Goal: Task Accomplishment & Management: Manage account settings

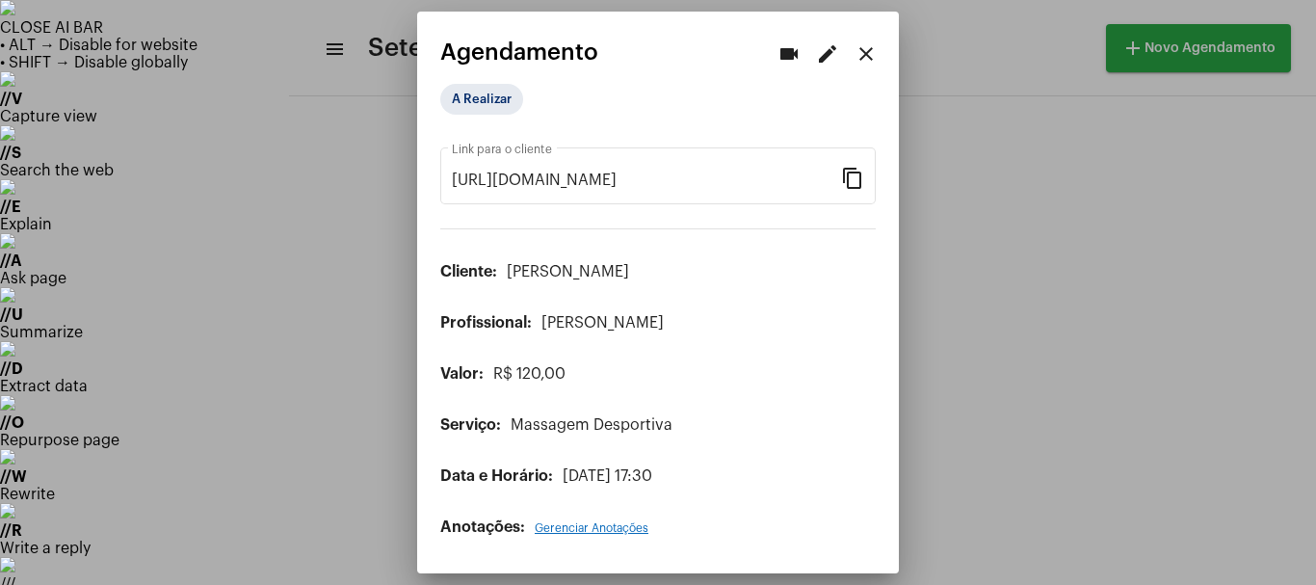
click at [190, 188] on div at bounding box center [658, 292] width 1316 height 585
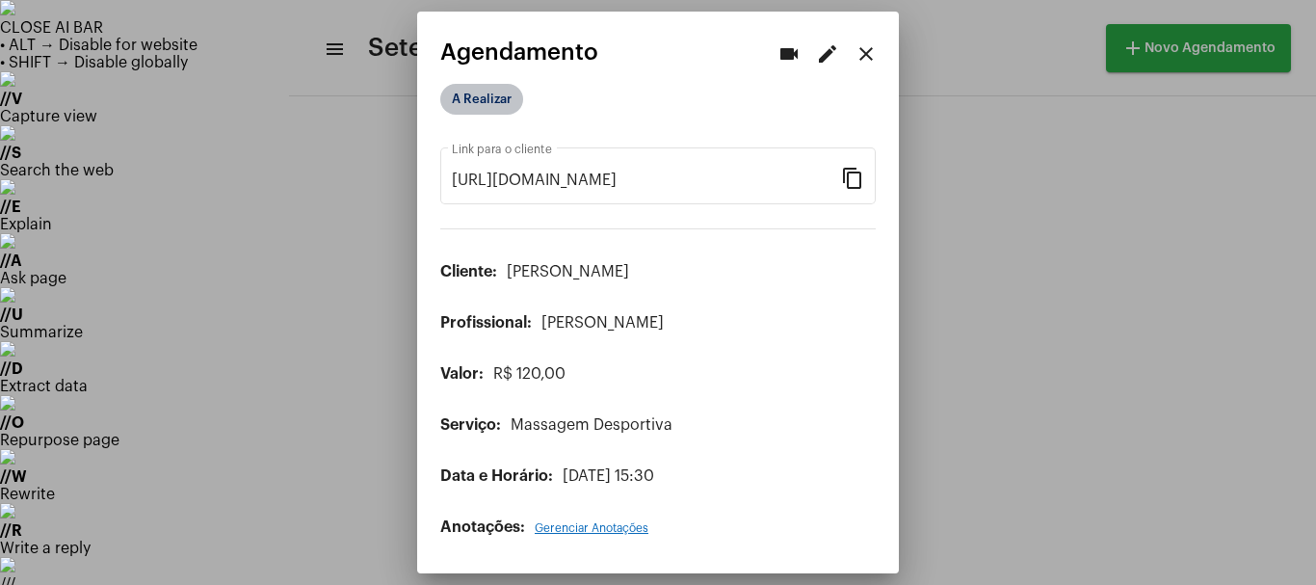
click at [475, 92] on mat-chip "A Realizar" at bounding box center [481, 99] width 83 height 31
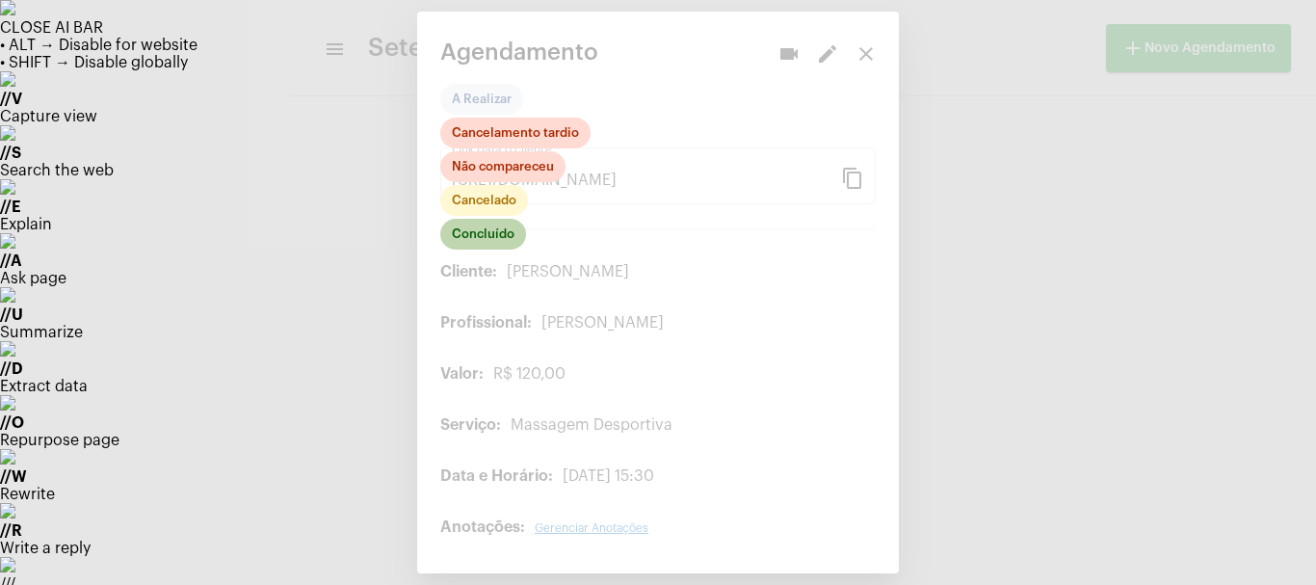
click at [488, 233] on mat-chip "Concluído" at bounding box center [483, 234] width 86 height 31
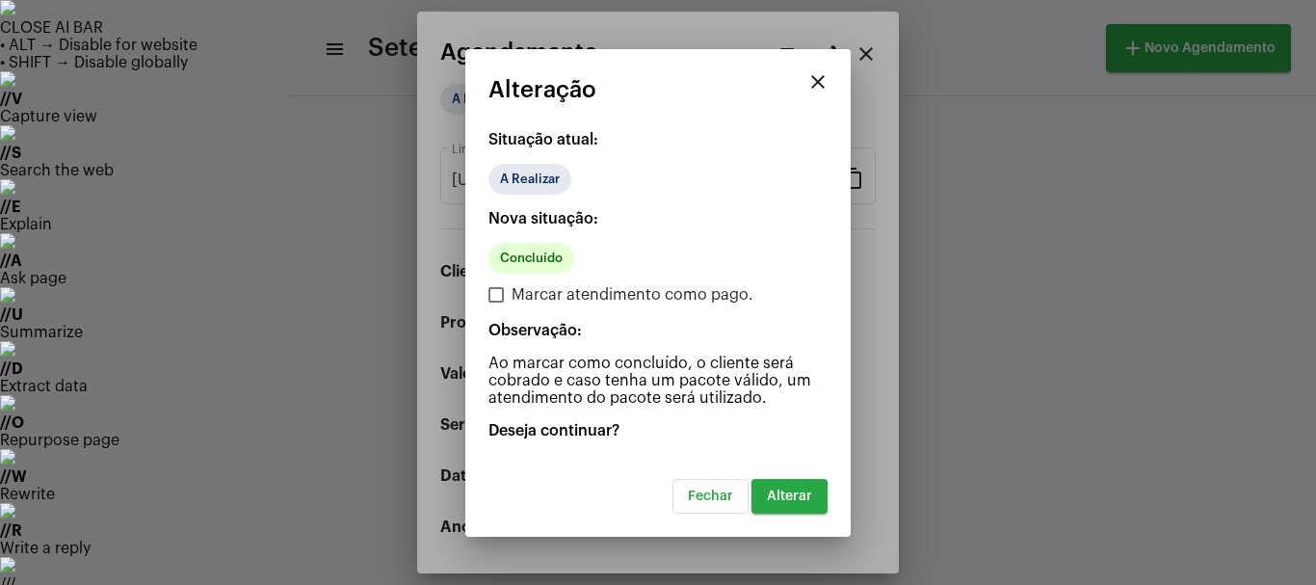
click at [775, 499] on span "Alterar" at bounding box center [789, 495] width 45 height 13
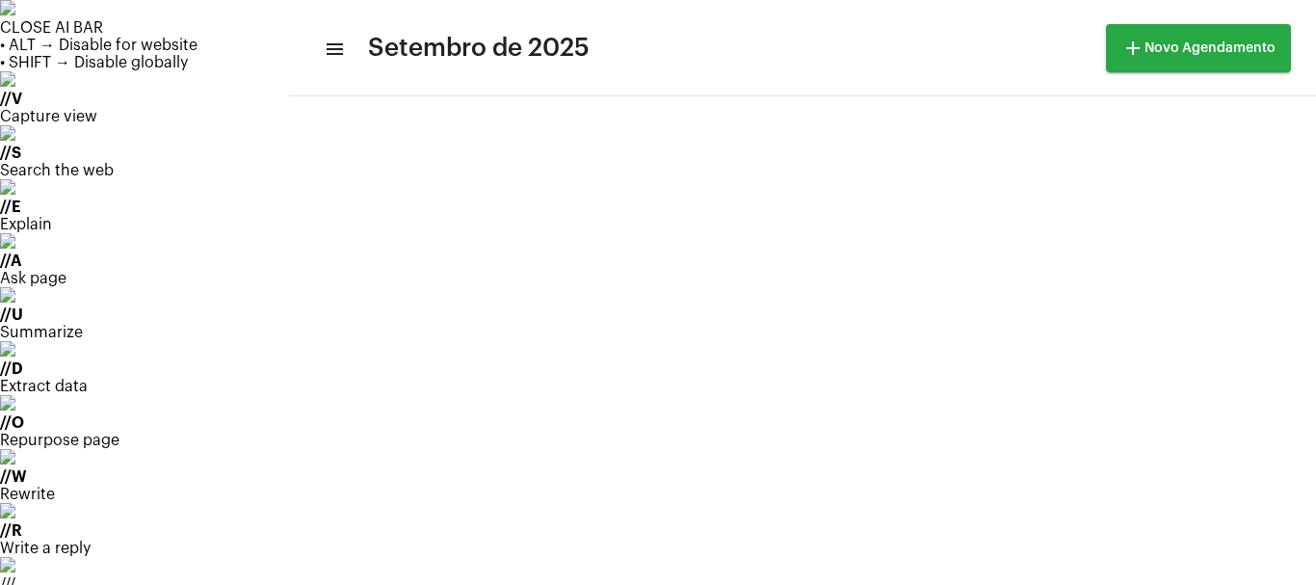
scroll to position [128, 0]
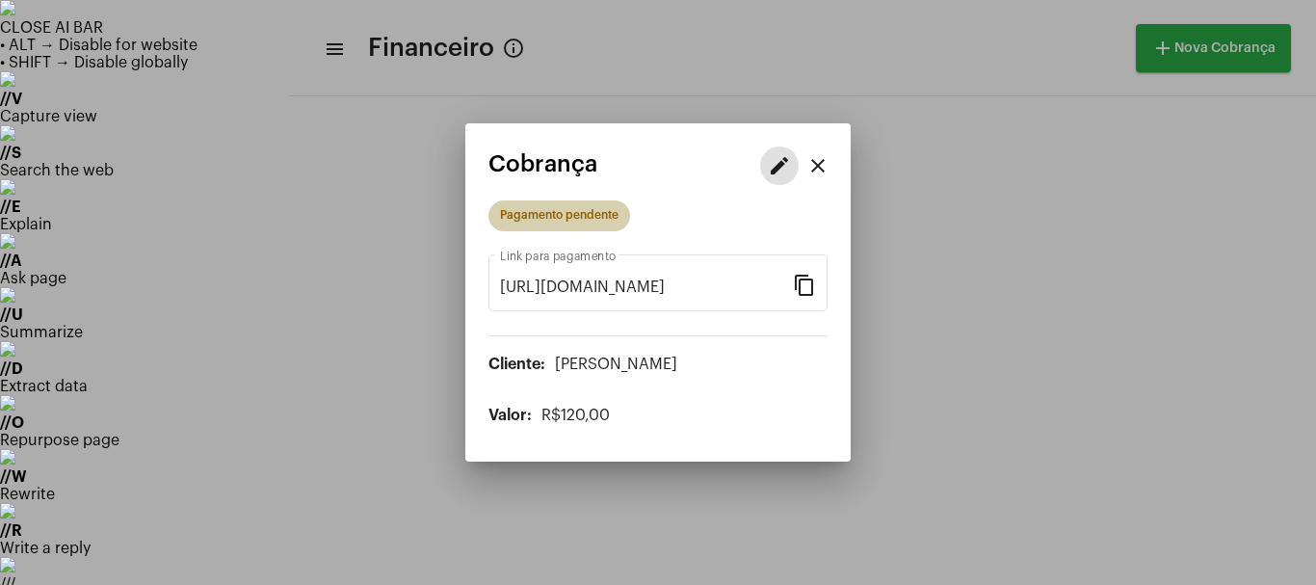
click at [532, 221] on div "Pagamento pendente" at bounding box center [559, 215] width 118 height 13
click at [783, 163] on mat-icon "edit" at bounding box center [779, 165] width 23 height 23
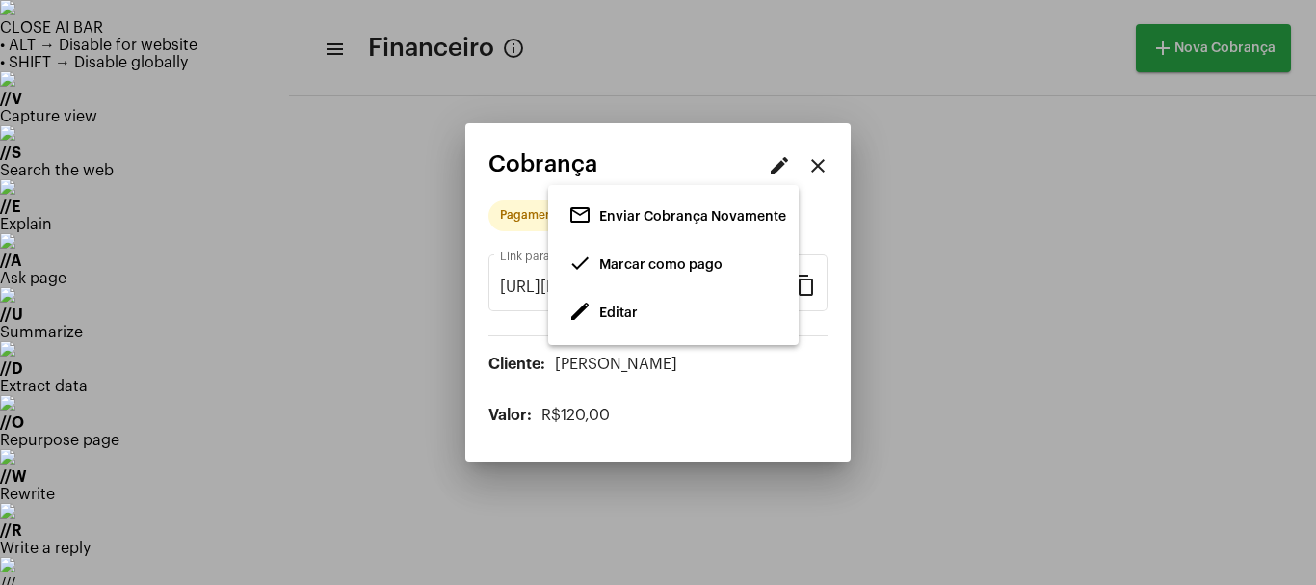
drag, startPoint x: 976, startPoint y: 368, endPoint x: 916, endPoint y: 395, distance: 65.5
click at [979, 366] on div at bounding box center [658, 292] width 1316 height 585
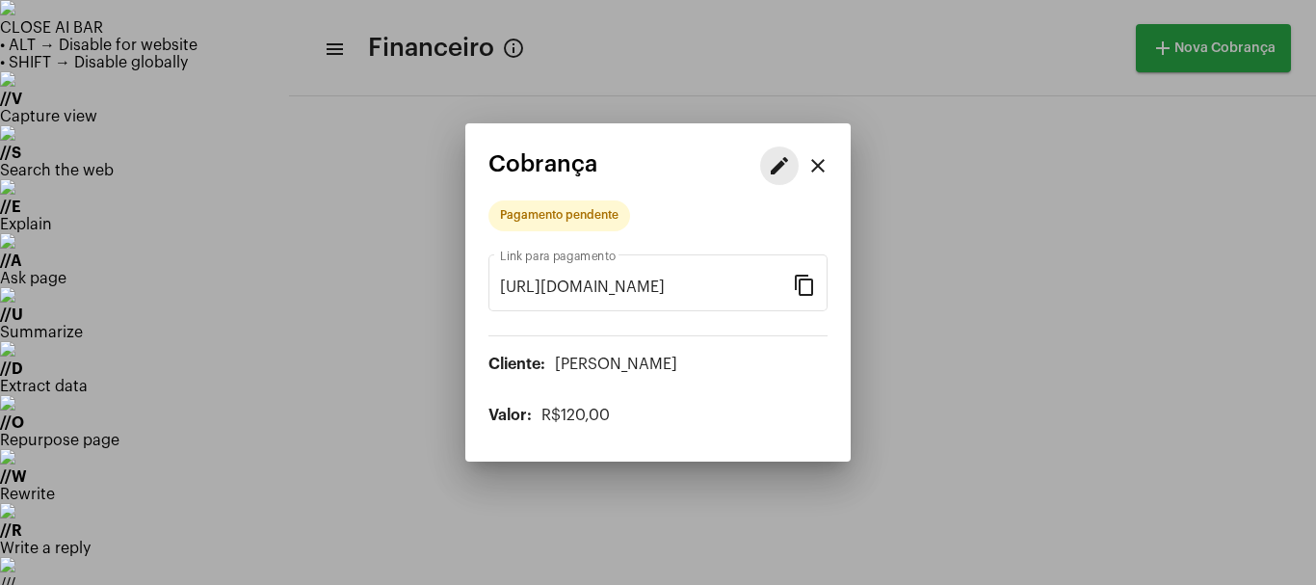
click at [772, 156] on mat-icon "edit" at bounding box center [779, 165] width 23 height 23
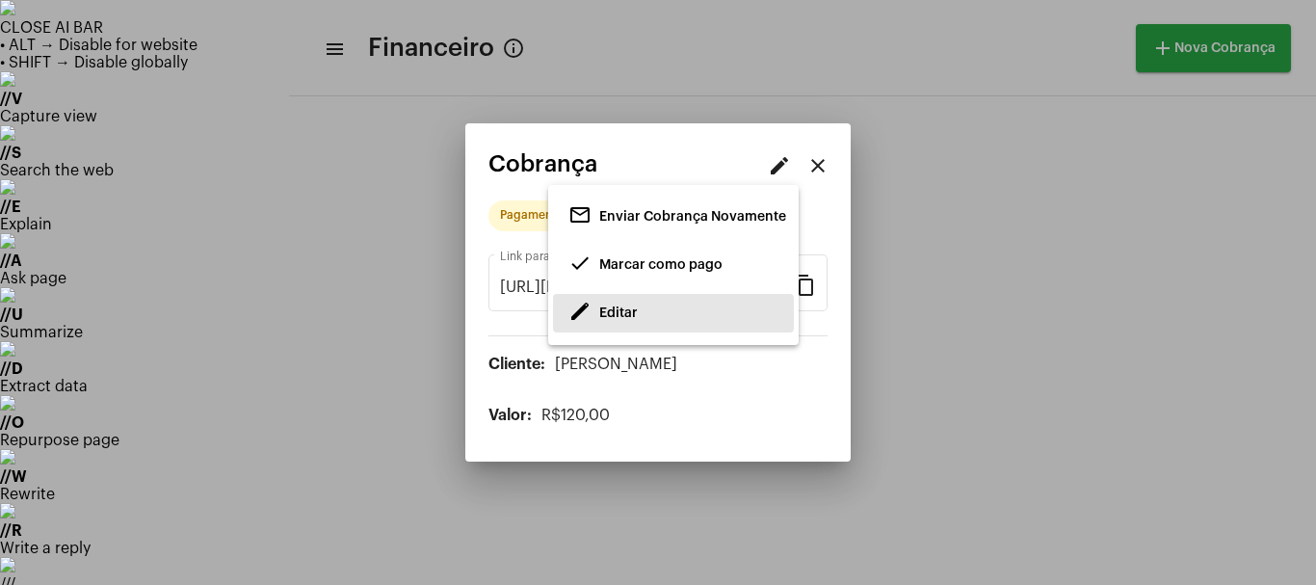
click at [633, 306] on span "Editar" at bounding box center [618, 312] width 39 height 13
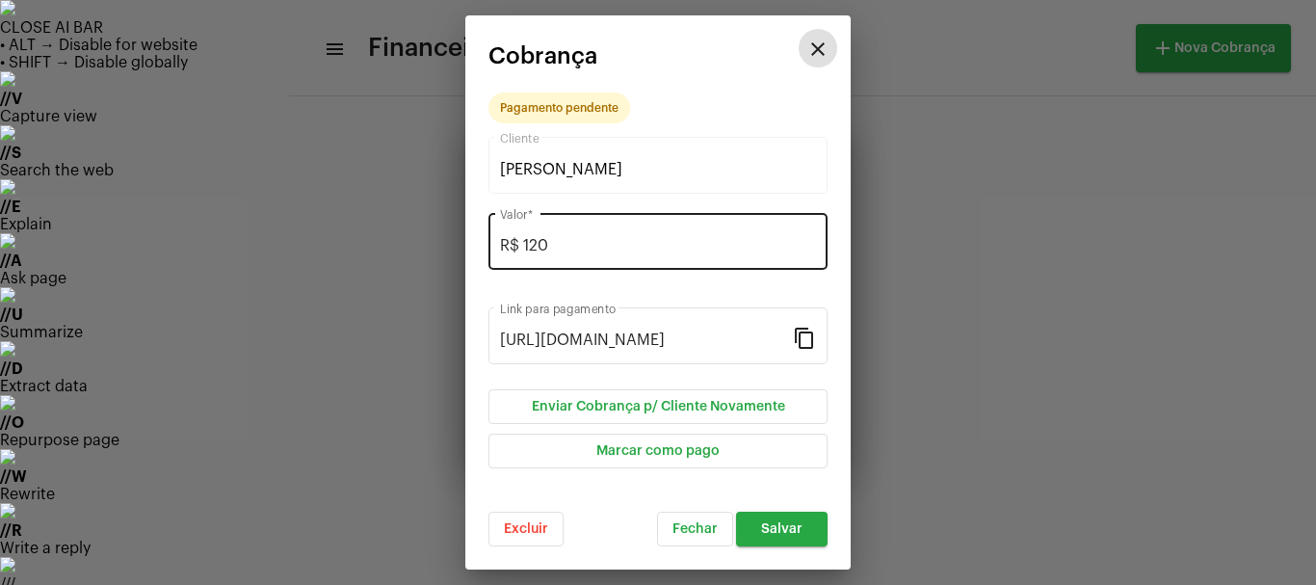
click at [560, 242] on input "R$ 120" at bounding box center [658, 245] width 316 height 17
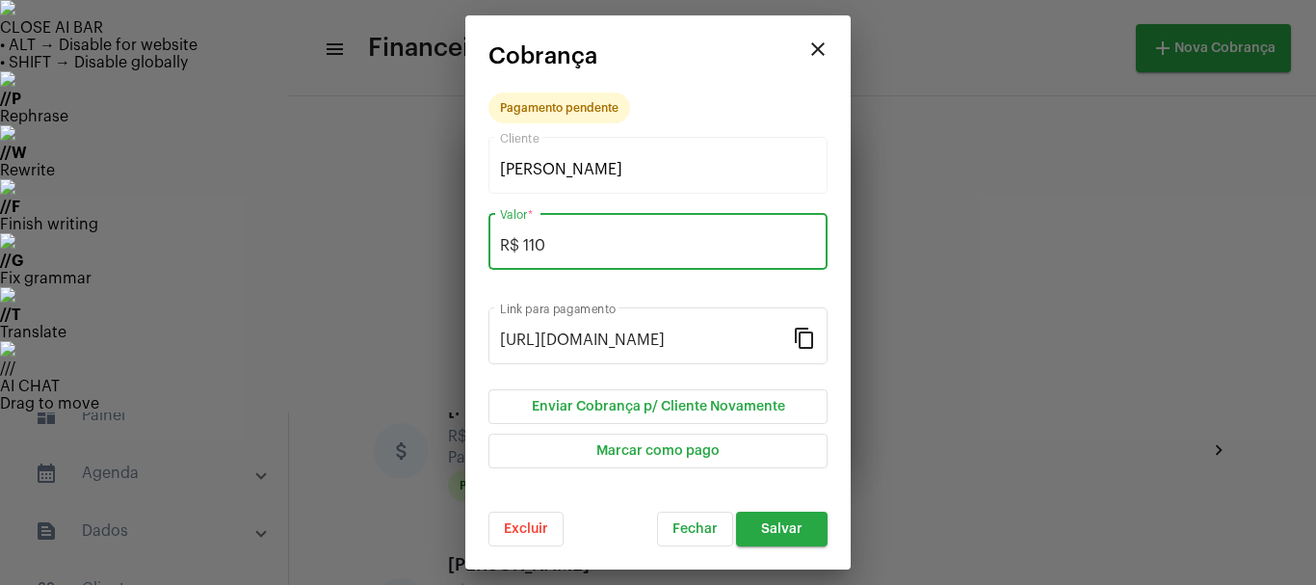
type input "R$ 110"
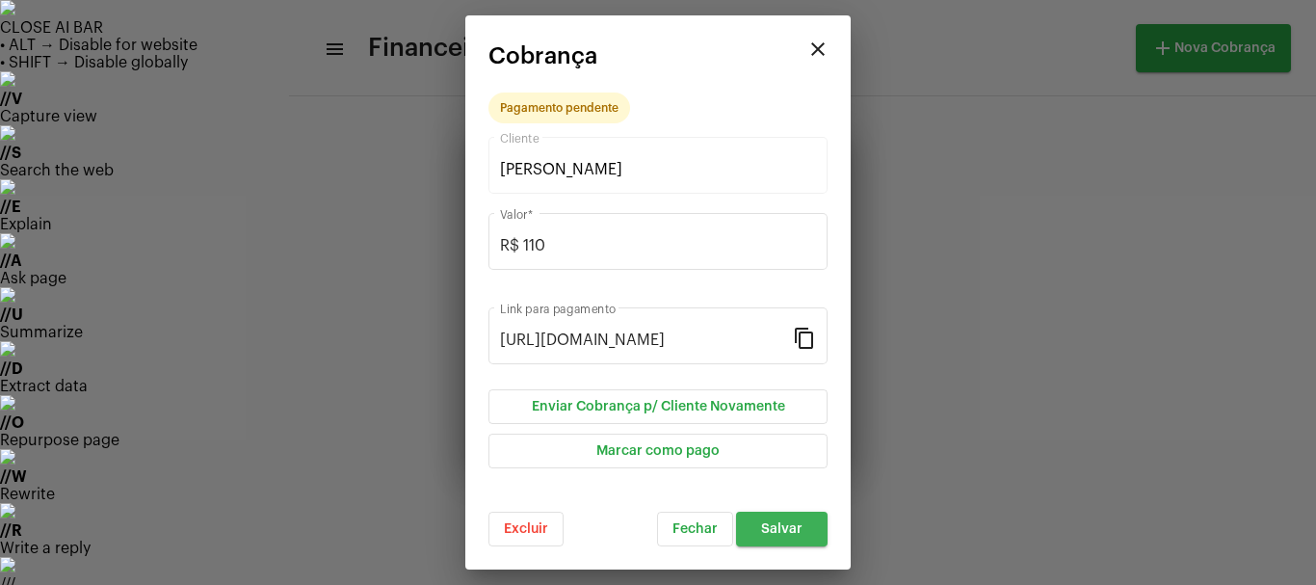
click at [788, 529] on span "Salvar" at bounding box center [781, 528] width 41 height 13
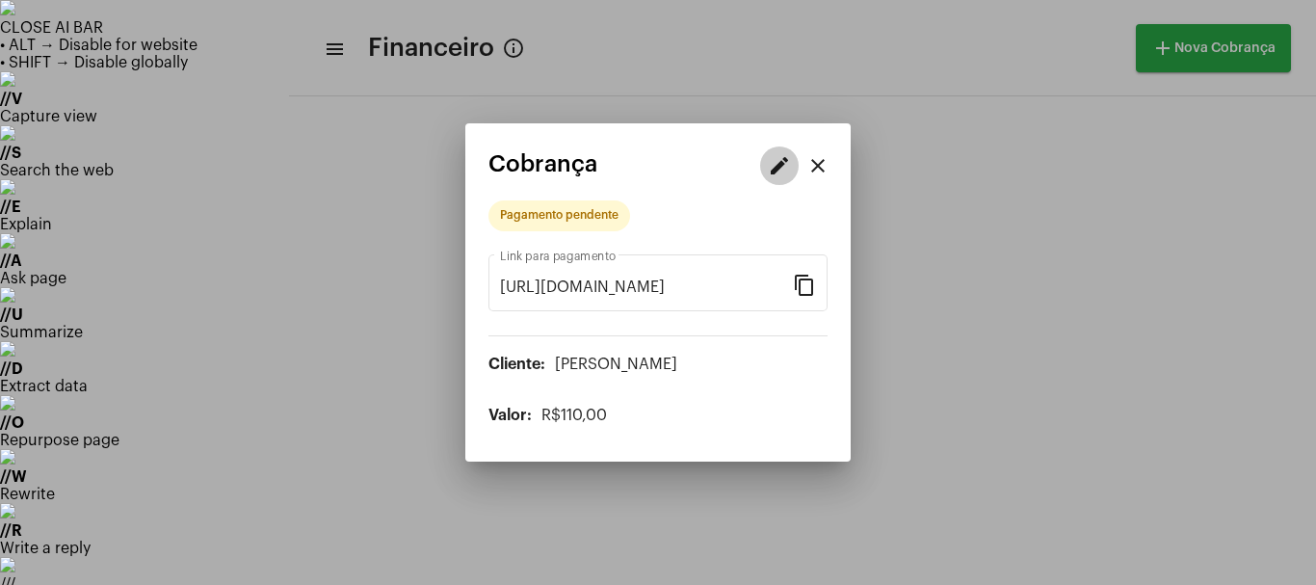
click at [774, 163] on mat-icon "edit" at bounding box center [779, 165] width 23 height 23
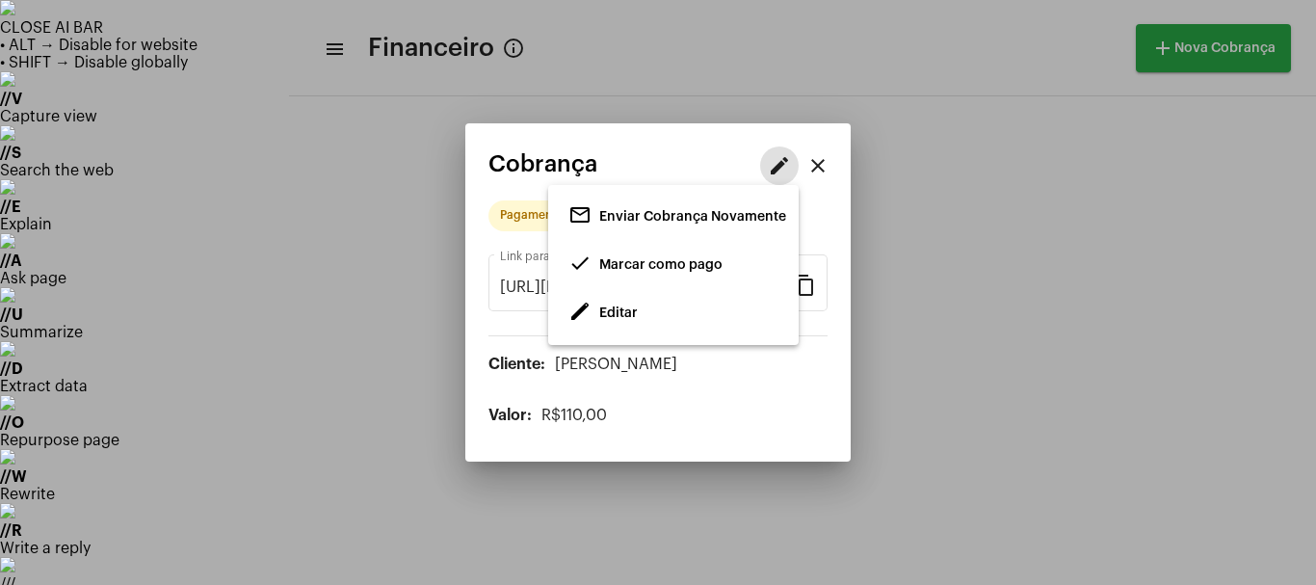
click at [634, 259] on span "Marcar como pago" at bounding box center [660, 264] width 123 height 13
